Goal: Book appointment/travel/reservation

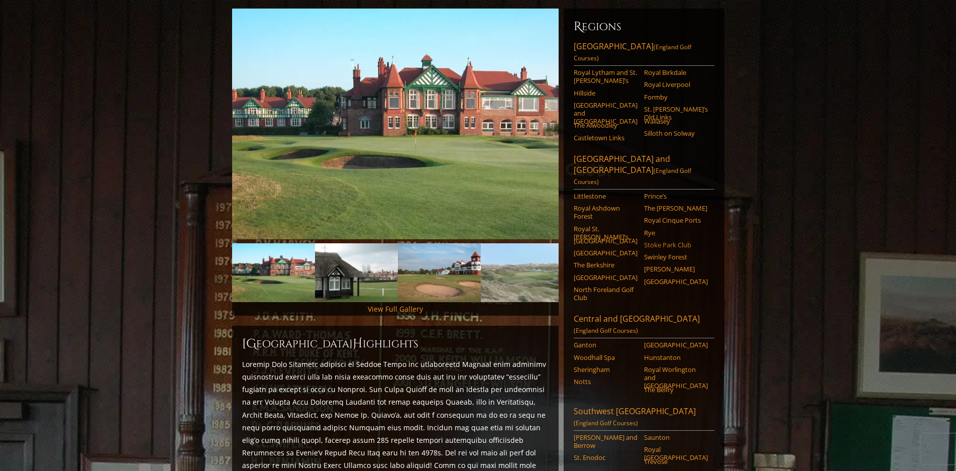
scroll to position [151, 0]
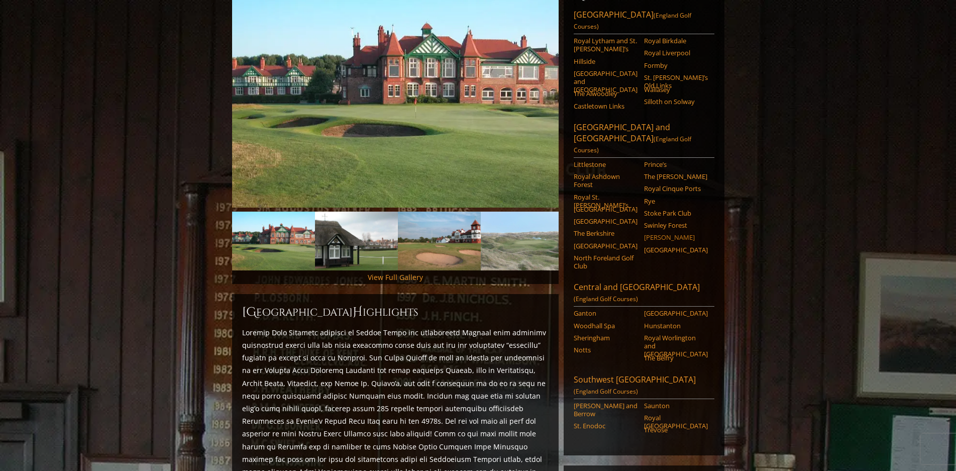
click at [665, 233] on link "[PERSON_NAME]" at bounding box center [676, 237] width 64 height 8
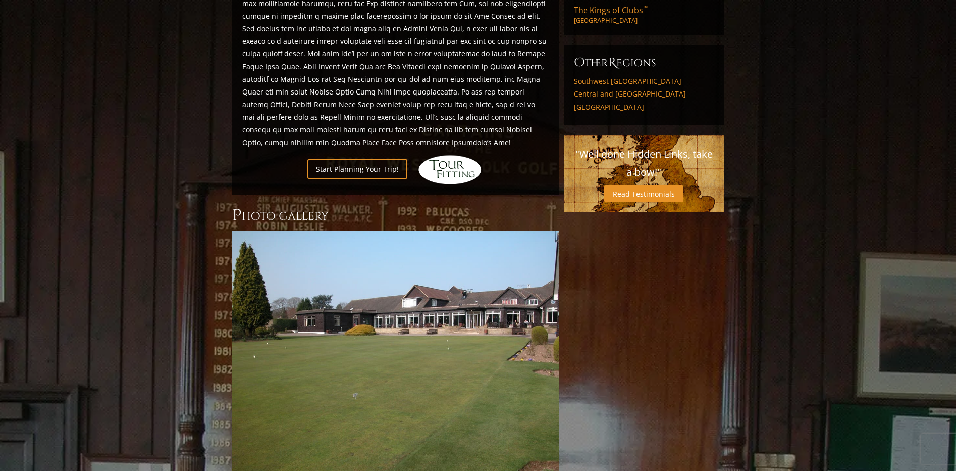
scroll to position [704, 0]
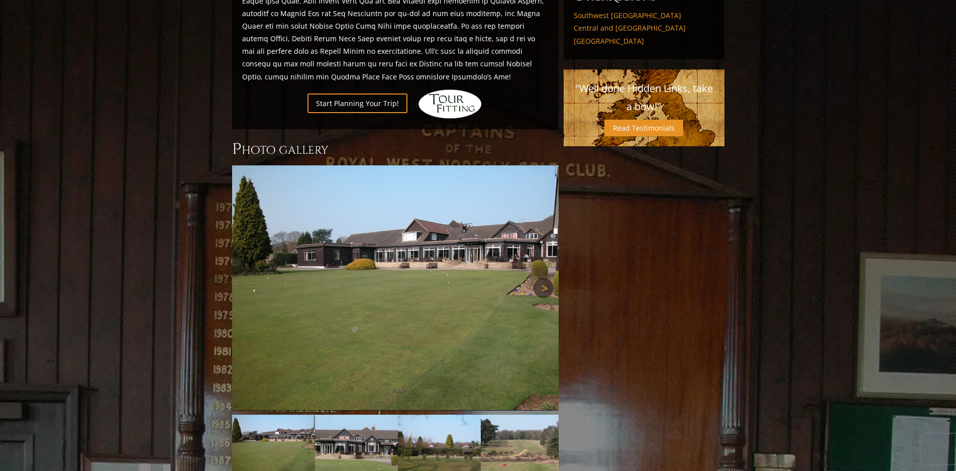
click at [544, 278] on link "Next" at bounding box center [544, 288] width 20 height 20
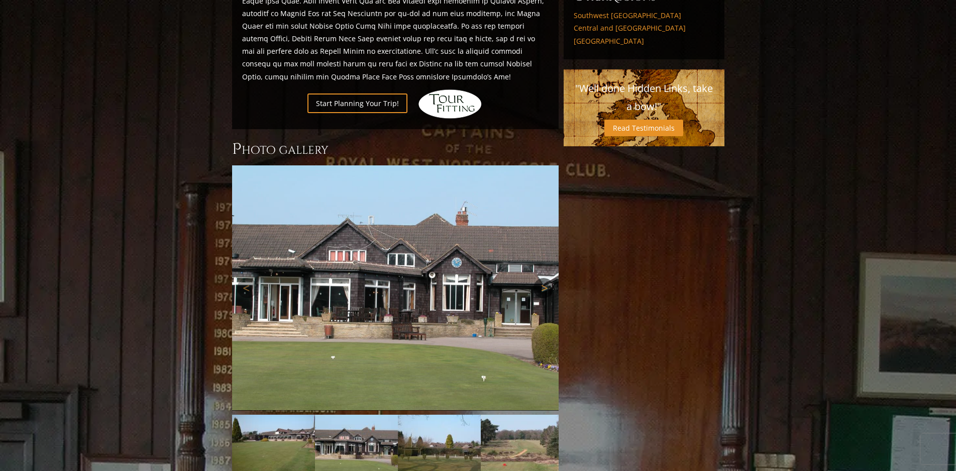
click at [544, 278] on link "Next" at bounding box center [544, 288] width 20 height 20
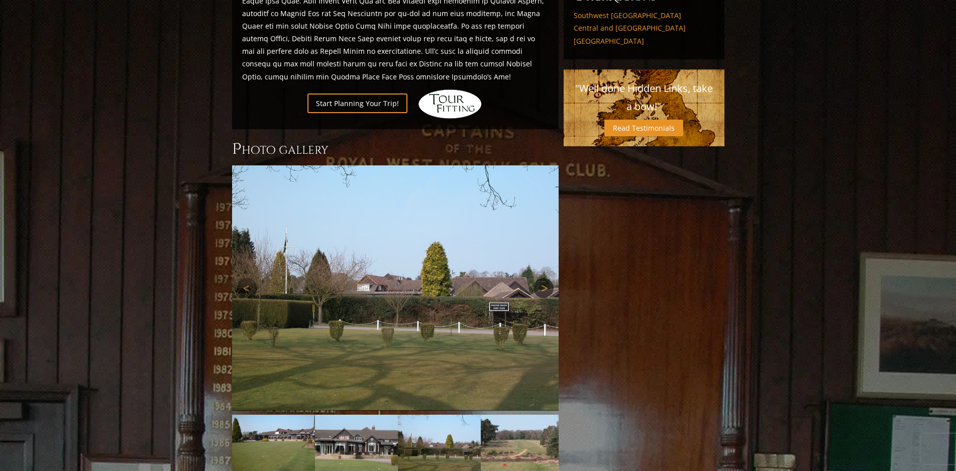
click at [544, 278] on link "Next" at bounding box center [544, 288] width 20 height 20
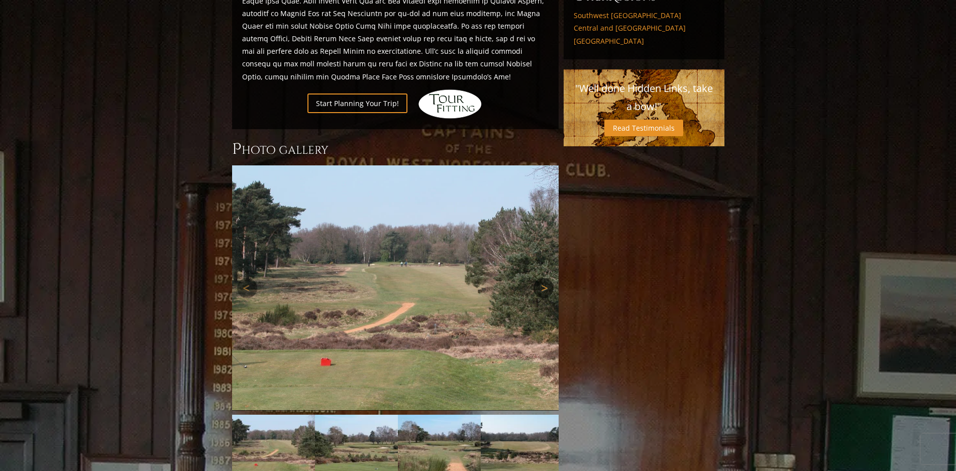
click at [544, 278] on link "Next" at bounding box center [544, 288] width 20 height 20
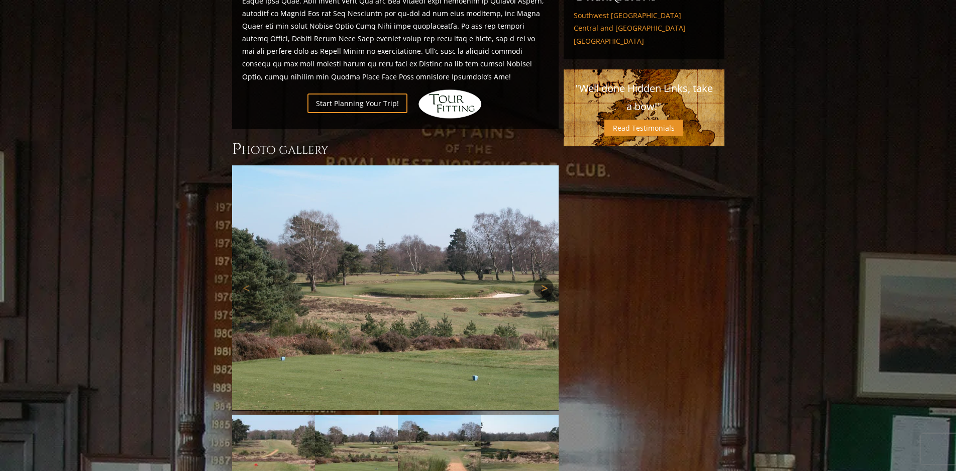
click at [544, 278] on link "Next" at bounding box center [544, 288] width 20 height 20
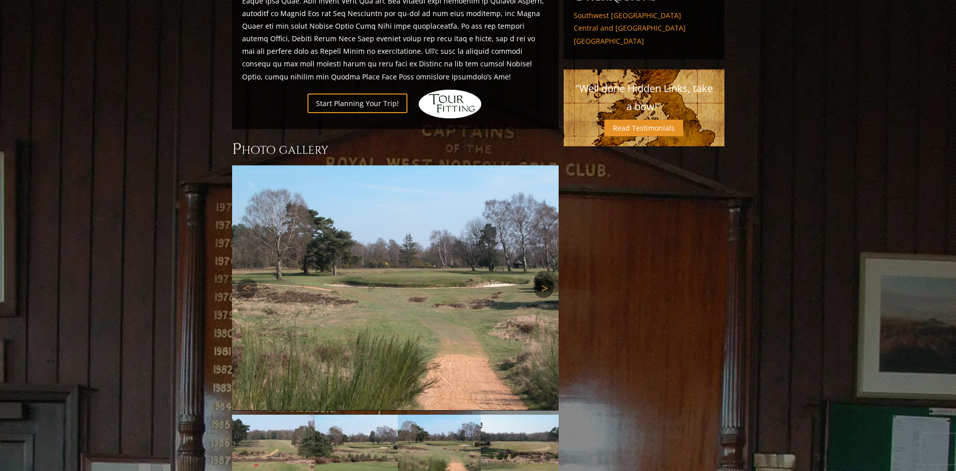
click at [544, 278] on link "Next" at bounding box center [544, 288] width 20 height 20
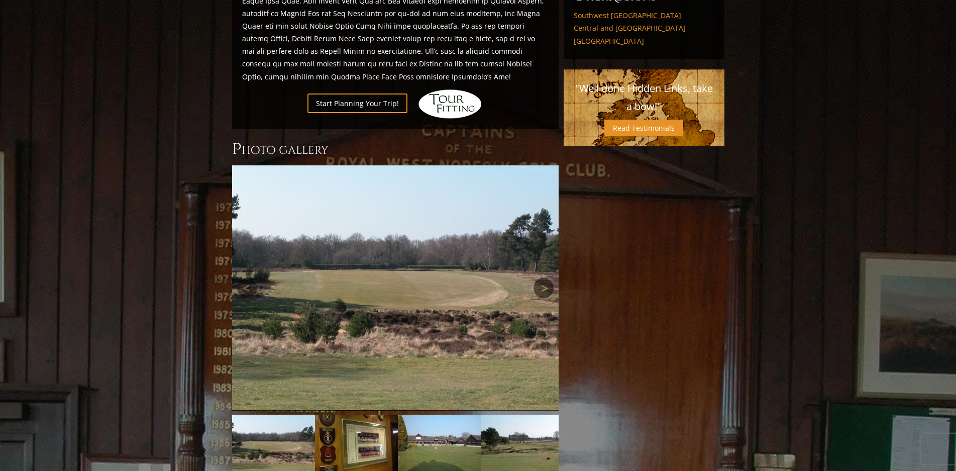
click at [544, 278] on link "Next" at bounding box center [544, 288] width 20 height 20
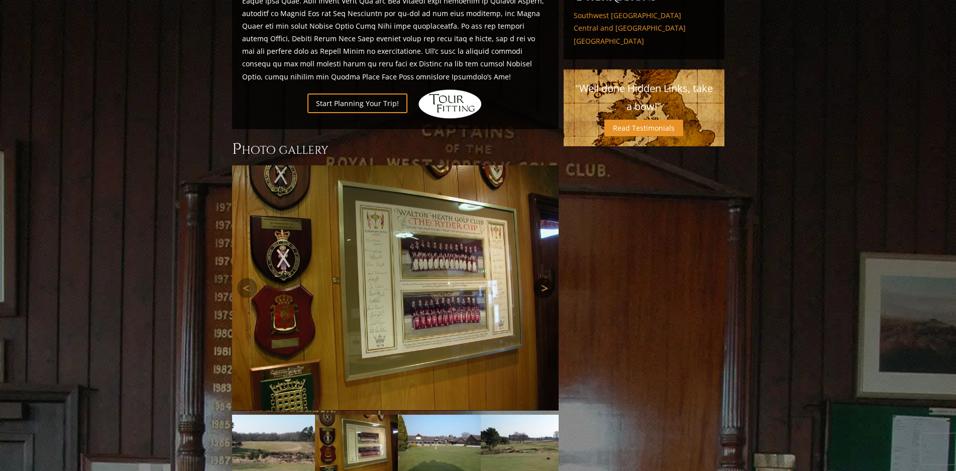
click at [544, 278] on link "Next" at bounding box center [544, 288] width 20 height 20
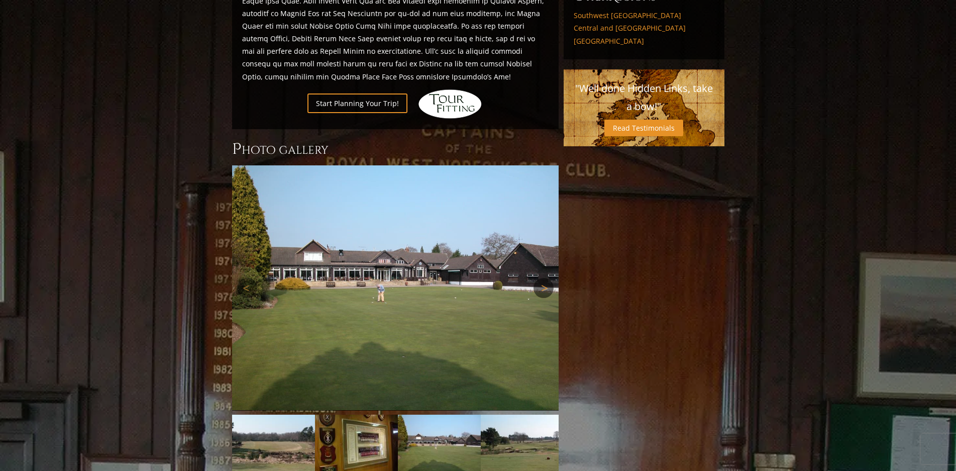
click at [544, 278] on link "Next" at bounding box center [544, 288] width 20 height 20
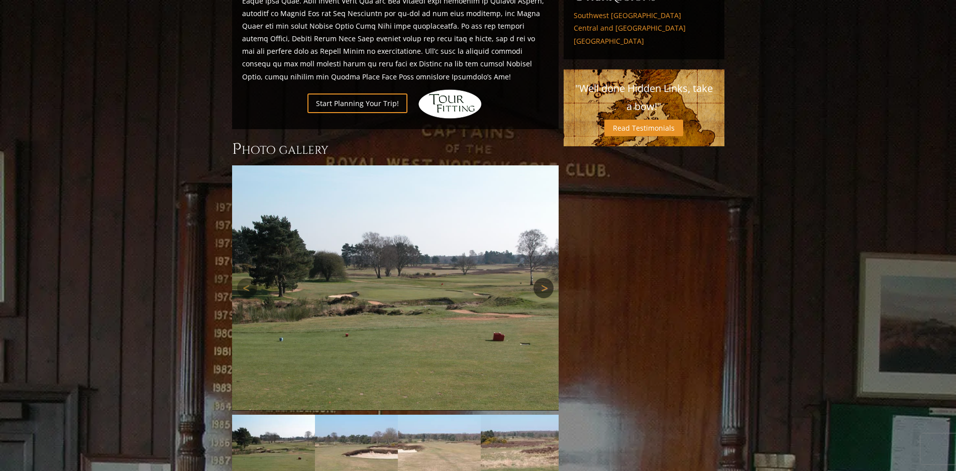
click at [544, 278] on link "Next" at bounding box center [544, 288] width 20 height 20
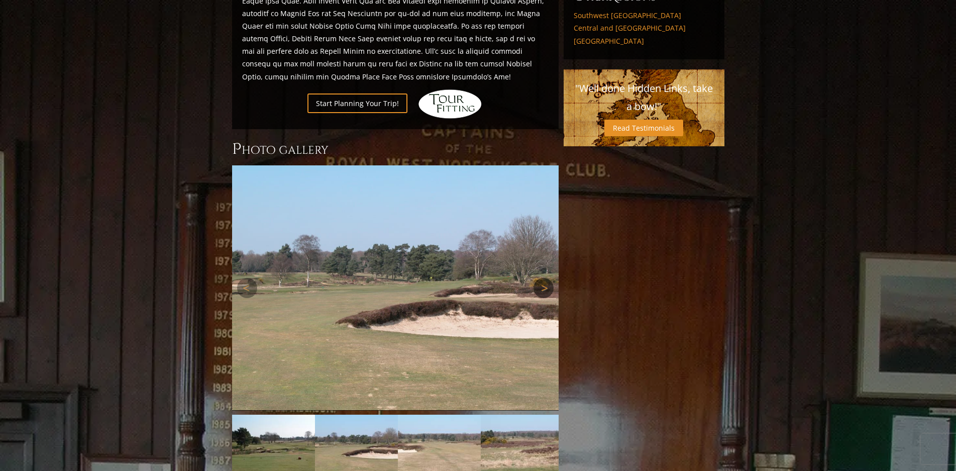
click at [544, 278] on link "Next" at bounding box center [544, 288] width 20 height 20
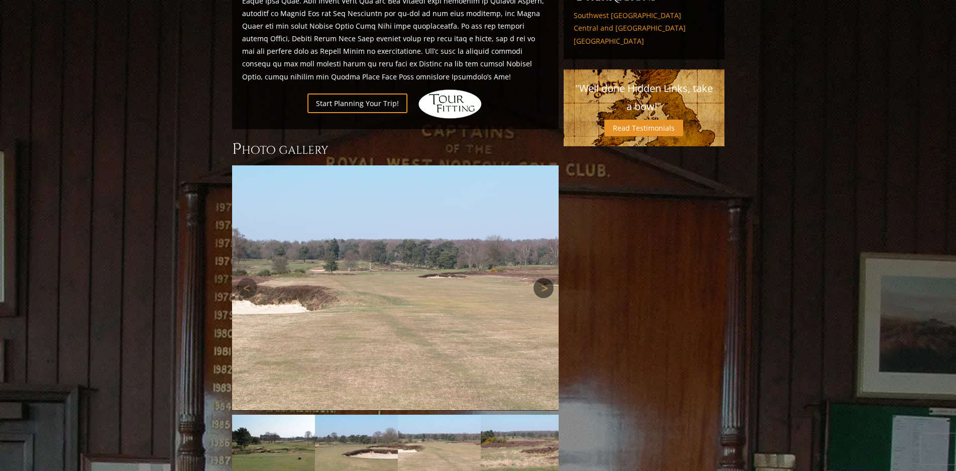
click at [544, 278] on link "Next" at bounding box center [544, 288] width 20 height 20
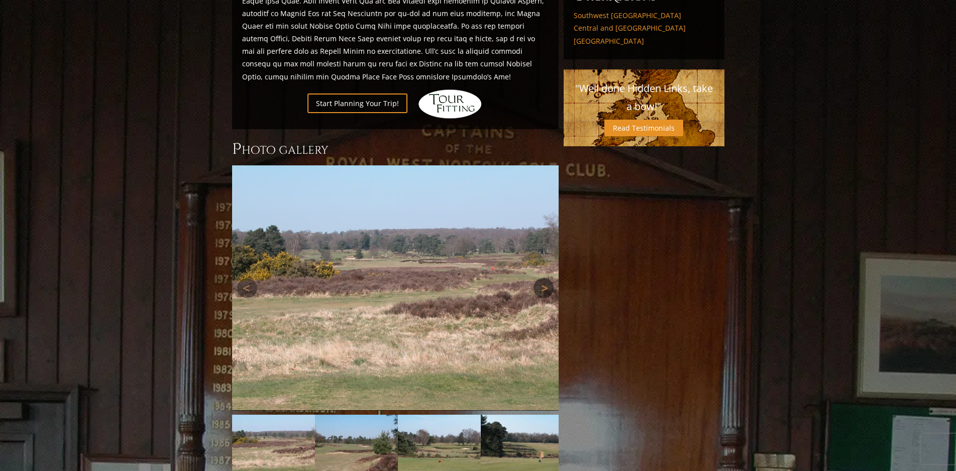
click at [544, 278] on link "Next" at bounding box center [544, 288] width 20 height 20
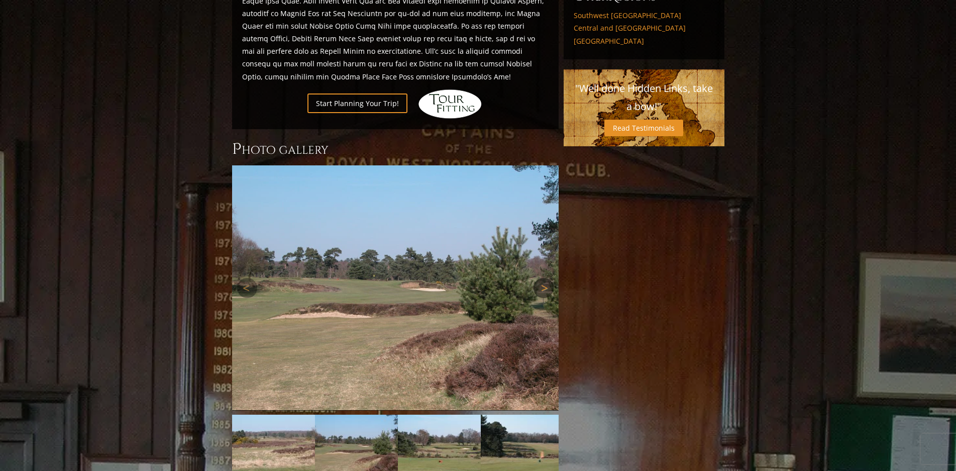
click at [544, 278] on link "Next" at bounding box center [544, 288] width 20 height 20
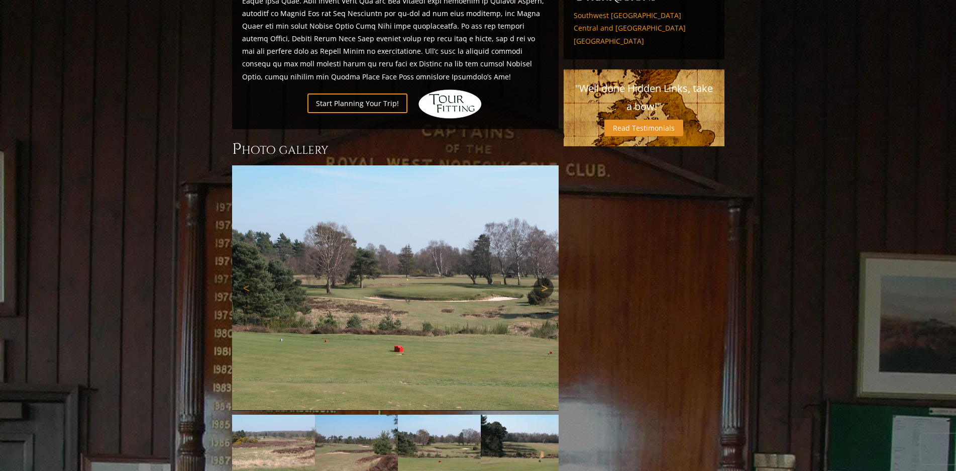
click at [544, 278] on link "Next" at bounding box center [544, 288] width 20 height 20
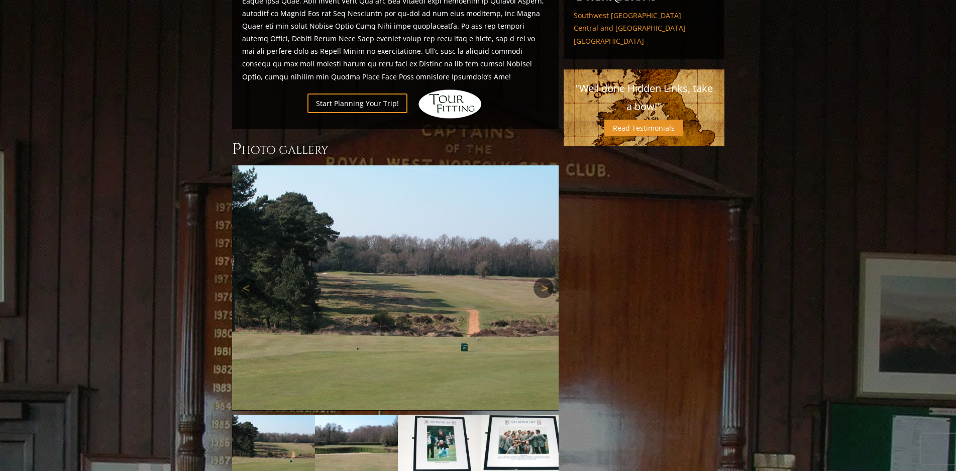
click at [544, 278] on link "Next" at bounding box center [544, 288] width 20 height 20
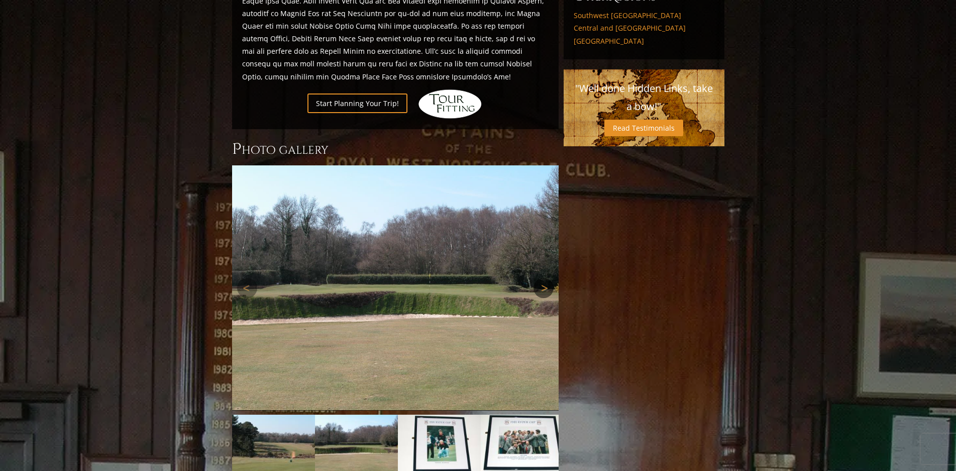
click at [544, 278] on link "Next" at bounding box center [544, 288] width 20 height 20
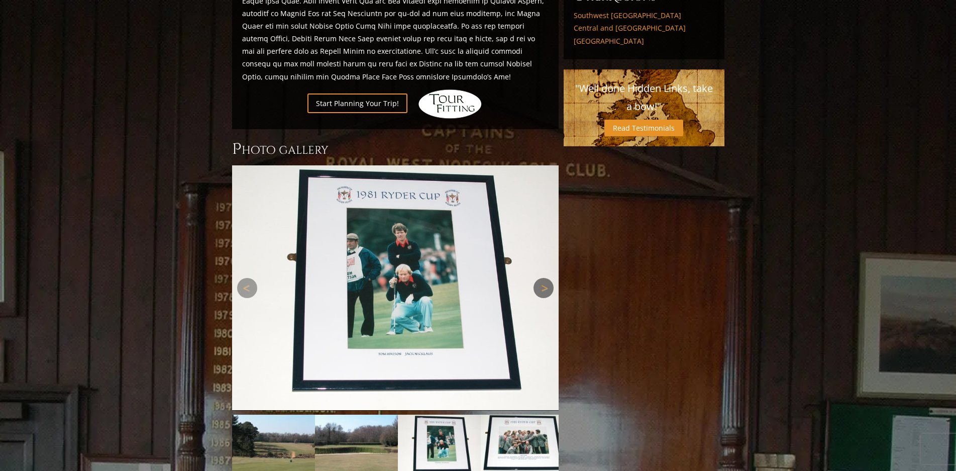
click at [544, 278] on link "Next" at bounding box center [544, 288] width 20 height 20
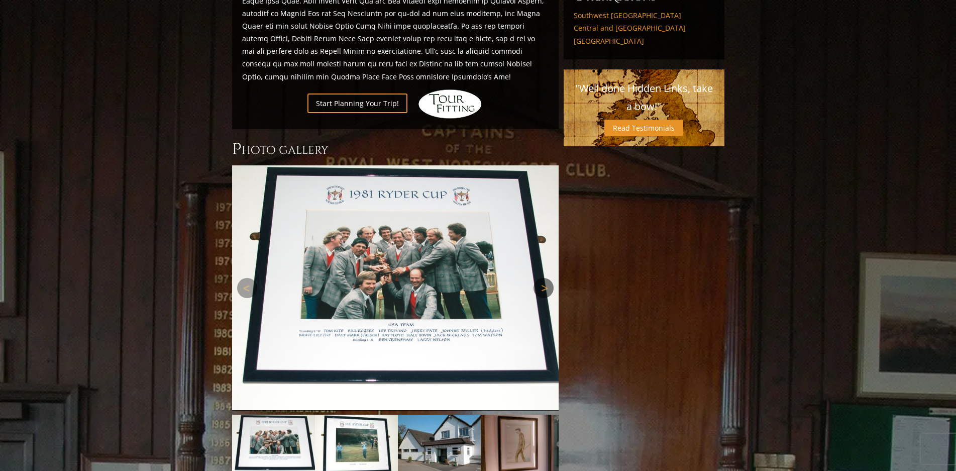
click at [544, 278] on link "Next" at bounding box center [544, 288] width 20 height 20
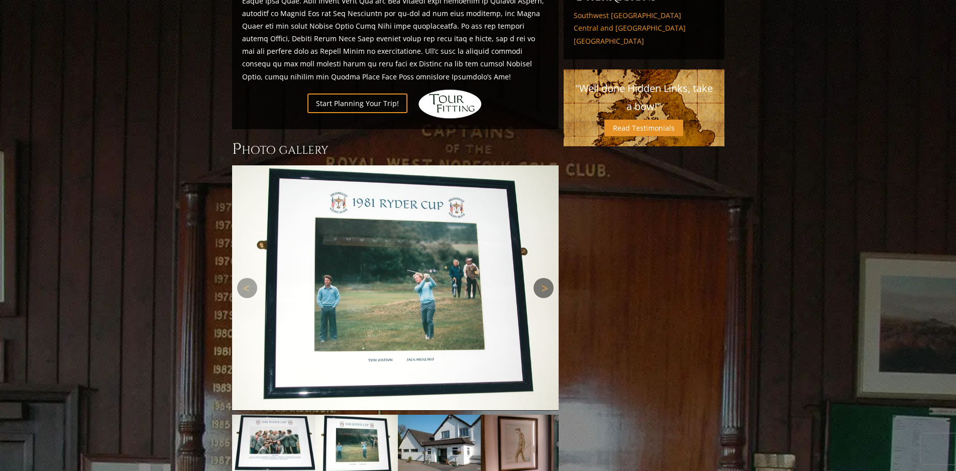
click at [544, 278] on link "Next" at bounding box center [544, 288] width 20 height 20
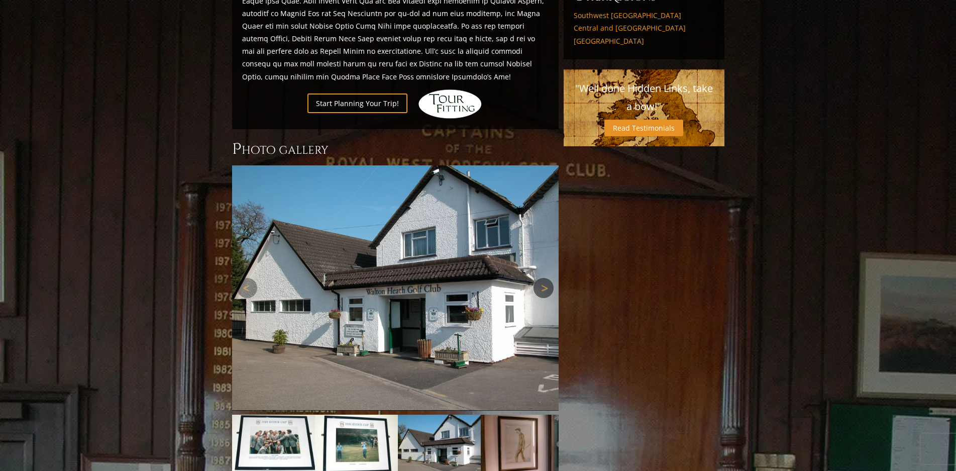
click at [544, 278] on link "Next" at bounding box center [544, 288] width 20 height 20
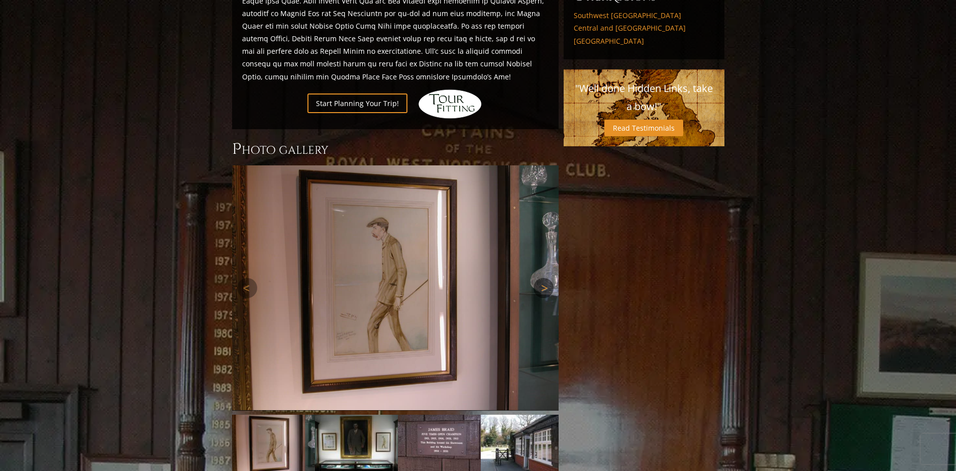
click at [544, 278] on link "Next" at bounding box center [544, 288] width 20 height 20
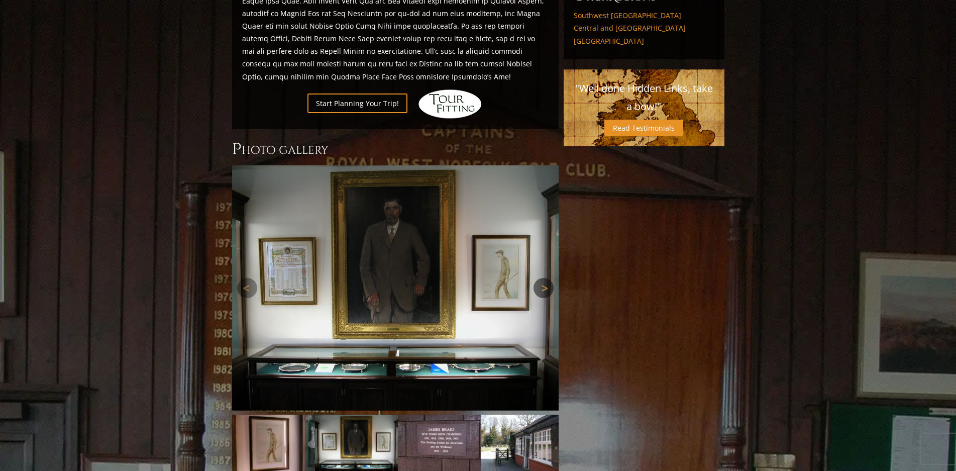
click at [544, 278] on link "Next" at bounding box center [544, 288] width 20 height 20
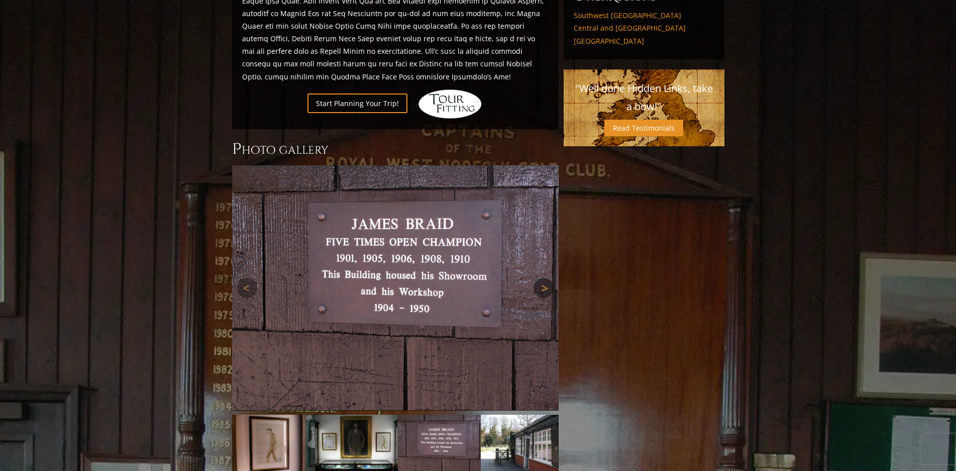
click at [544, 278] on link "Next" at bounding box center [544, 288] width 20 height 20
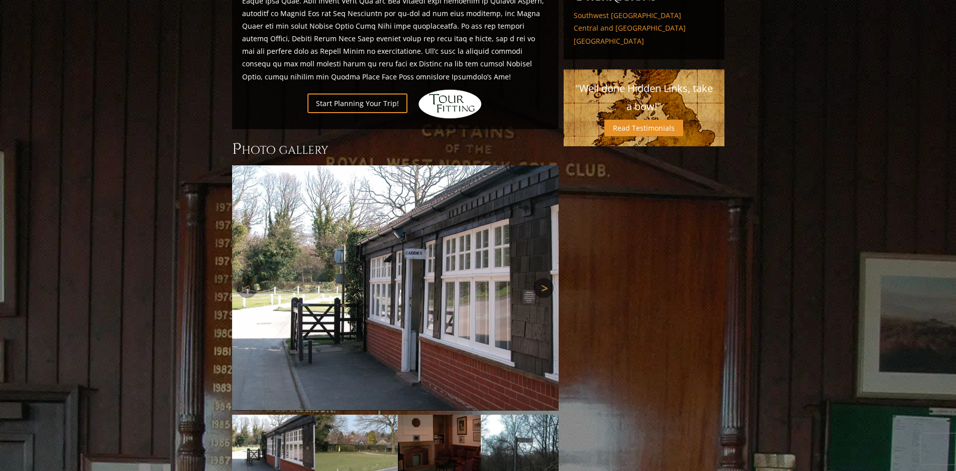
click at [544, 278] on link "Next" at bounding box center [544, 288] width 20 height 20
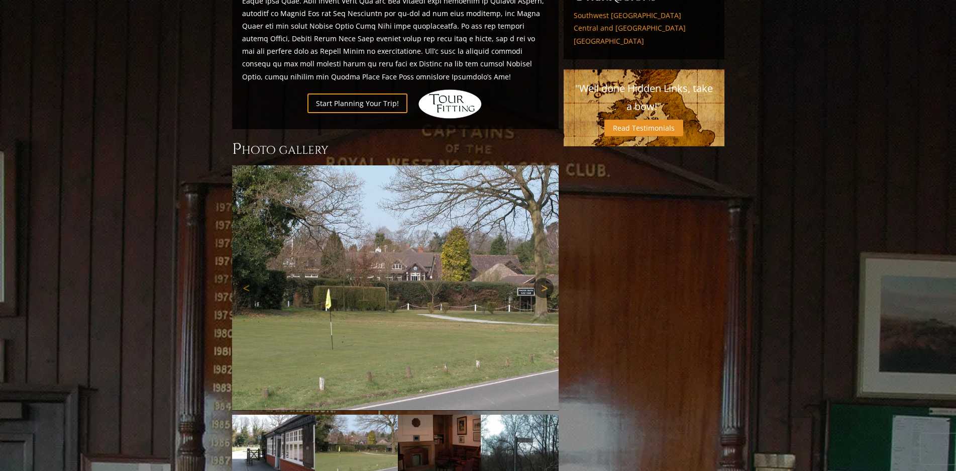
click at [544, 278] on link "Next" at bounding box center [544, 288] width 20 height 20
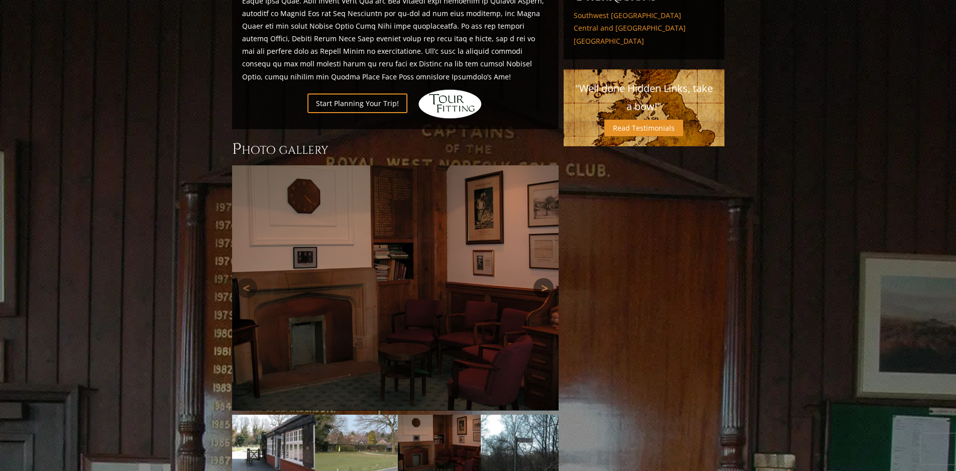
click at [544, 278] on link "Next" at bounding box center [544, 288] width 20 height 20
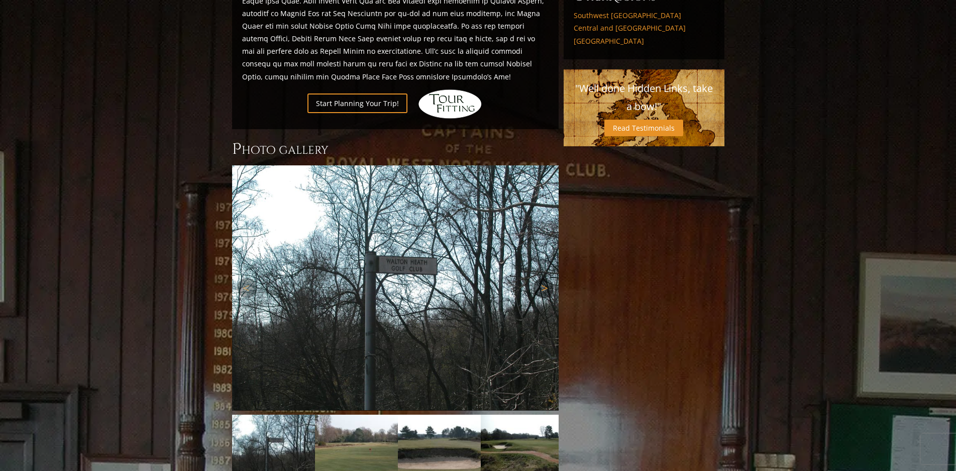
click at [544, 278] on link "Next" at bounding box center [544, 288] width 20 height 20
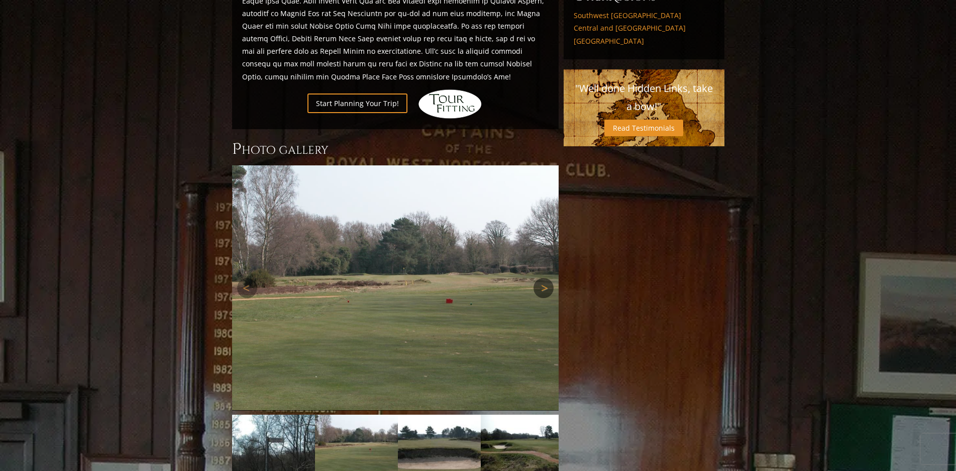
click at [544, 278] on link "Next" at bounding box center [544, 288] width 20 height 20
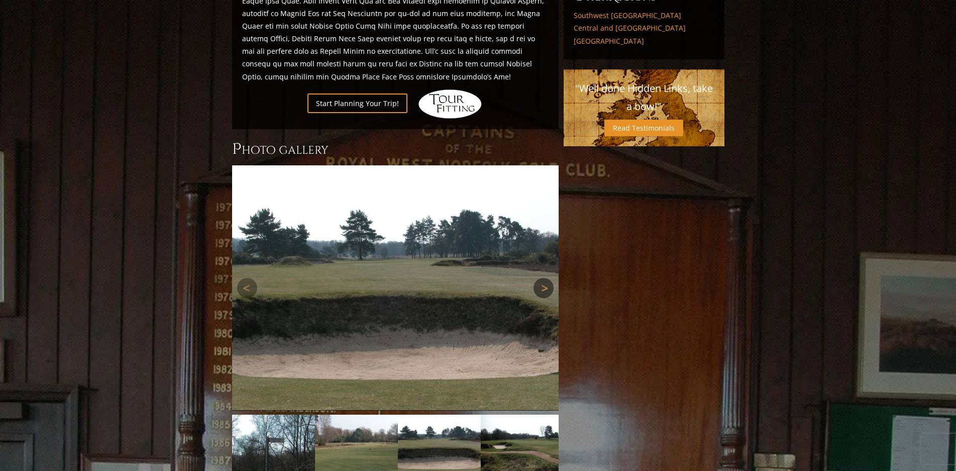
click at [544, 278] on link "Next" at bounding box center [544, 288] width 20 height 20
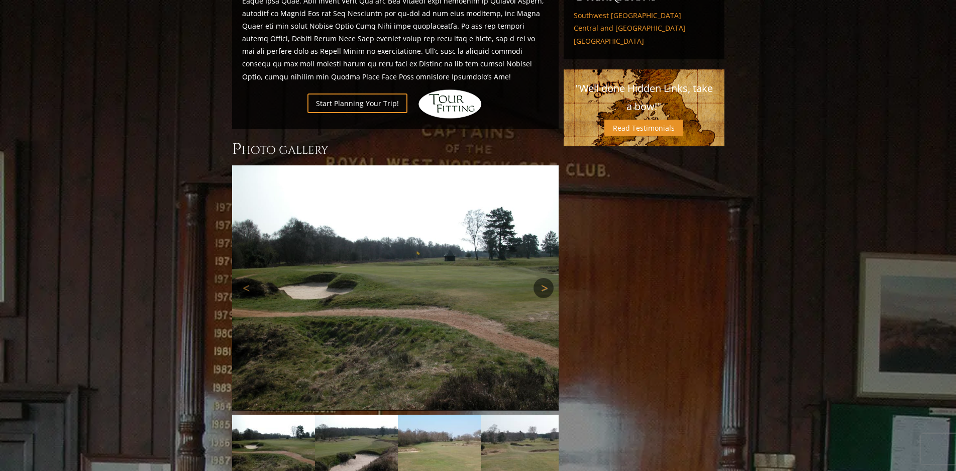
click at [544, 278] on link "Next" at bounding box center [544, 288] width 20 height 20
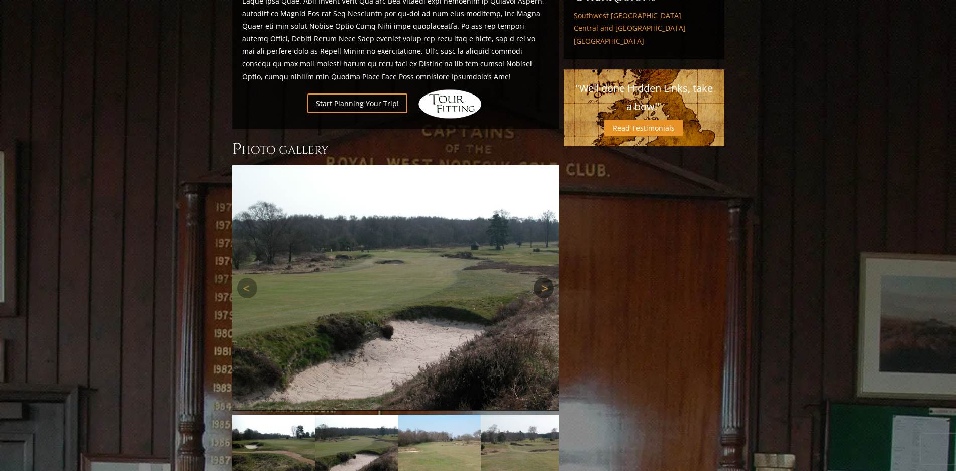
click at [544, 278] on link "Next" at bounding box center [544, 288] width 20 height 20
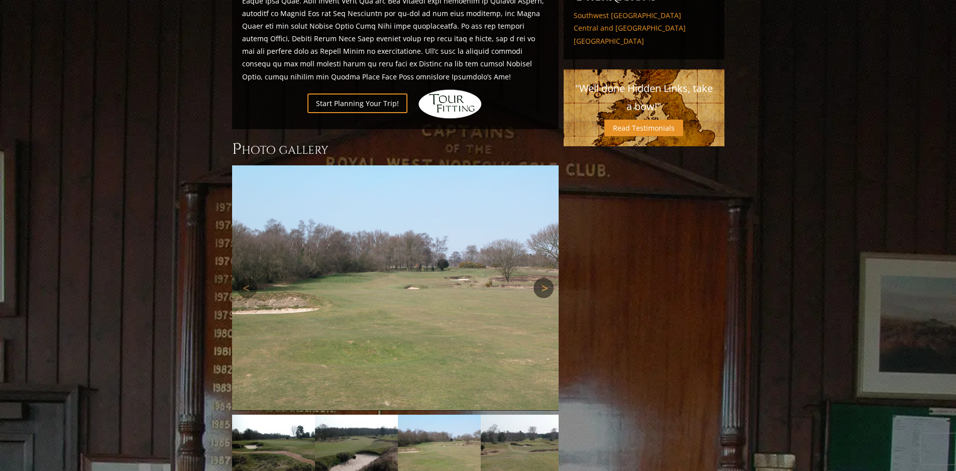
click at [544, 278] on link "Next" at bounding box center [544, 288] width 20 height 20
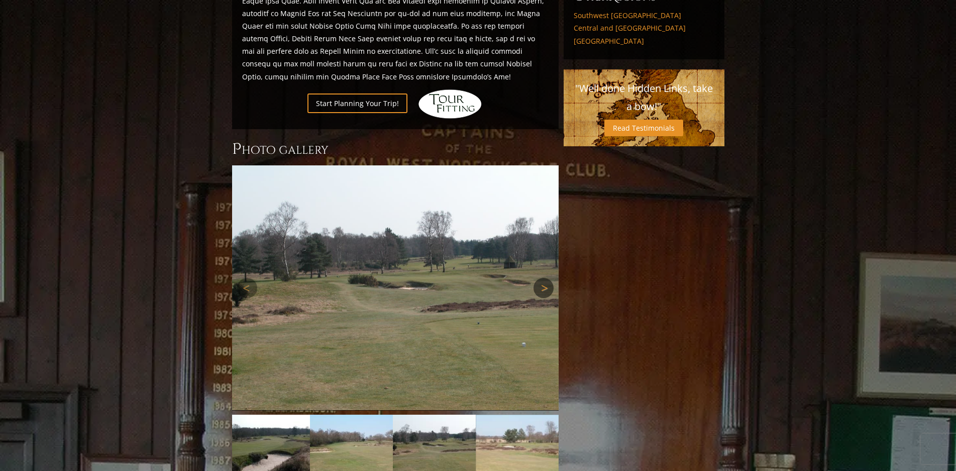
click at [544, 278] on link "Next" at bounding box center [544, 288] width 20 height 20
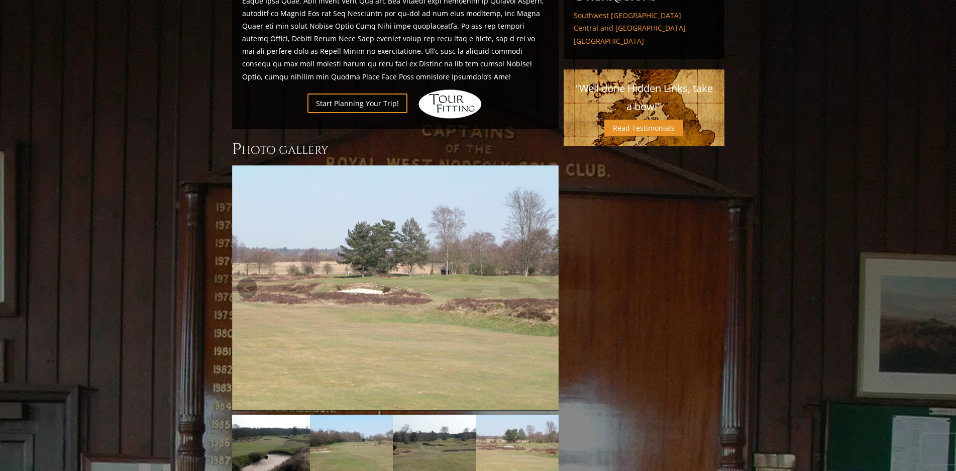
click at [544, 278] on link "Next" at bounding box center [544, 288] width 20 height 20
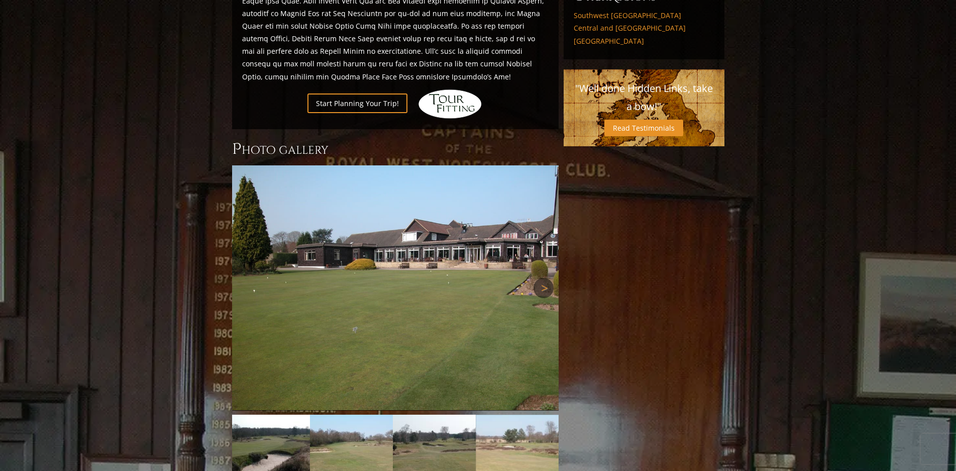
click at [544, 278] on link "Next" at bounding box center [544, 288] width 20 height 20
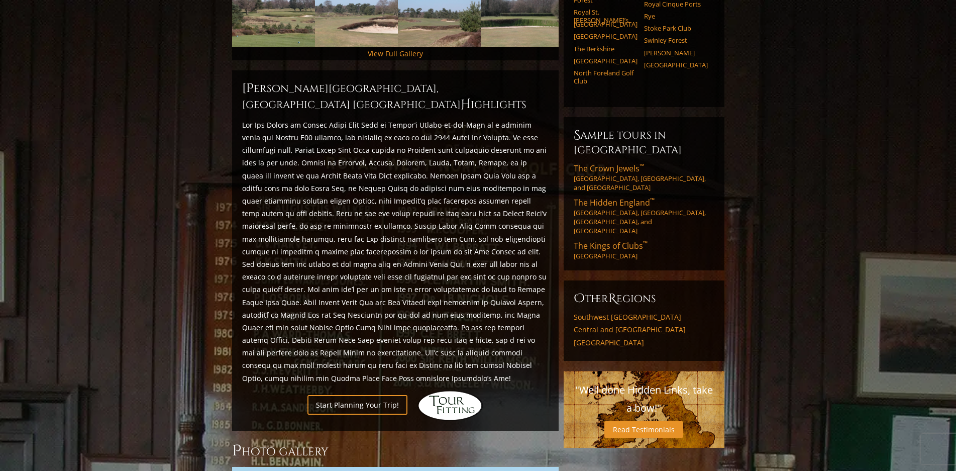
scroll to position [452, 0]
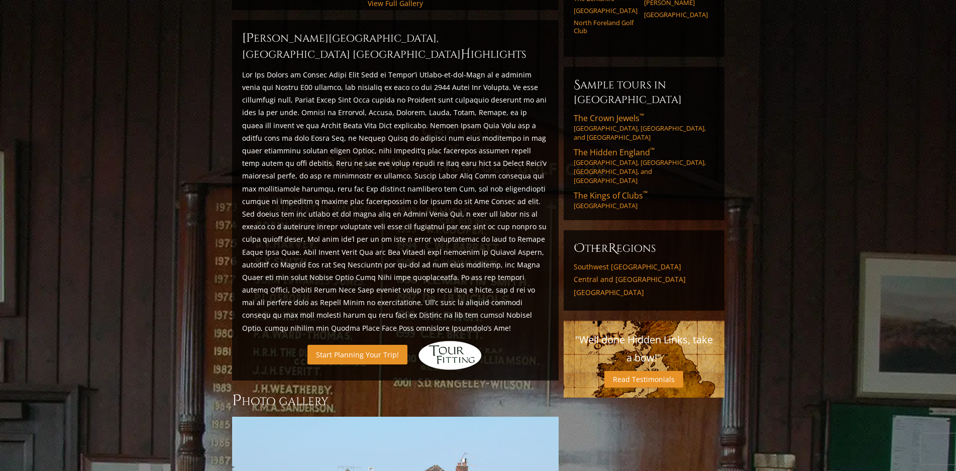
click at [346, 345] on link "Start Planning Your Trip!" at bounding box center [358, 355] width 100 height 20
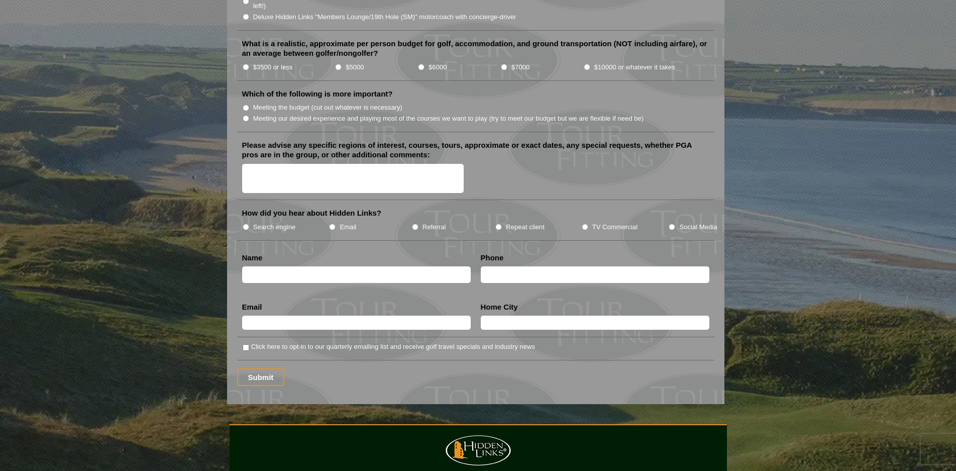
scroll to position [1303, 0]
